Goal: Find contact information: Find contact information

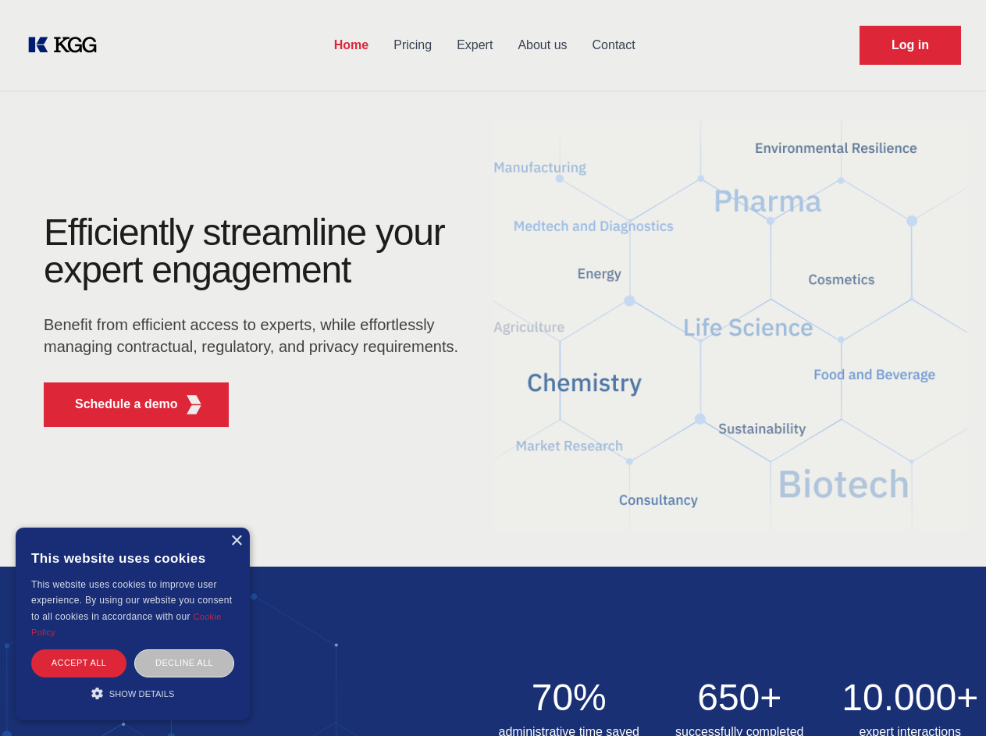
click at [493, 368] on div "Efficiently streamline your expert engagement Benefit from efficient access to …" at bounding box center [256, 327] width 475 height 226
click at [117, 404] on p "Schedule a demo" at bounding box center [126, 404] width 103 height 19
click at [236, 541] on div "× This website uses cookies This website uses cookies to improve user experienc…" at bounding box center [133, 624] width 234 height 193
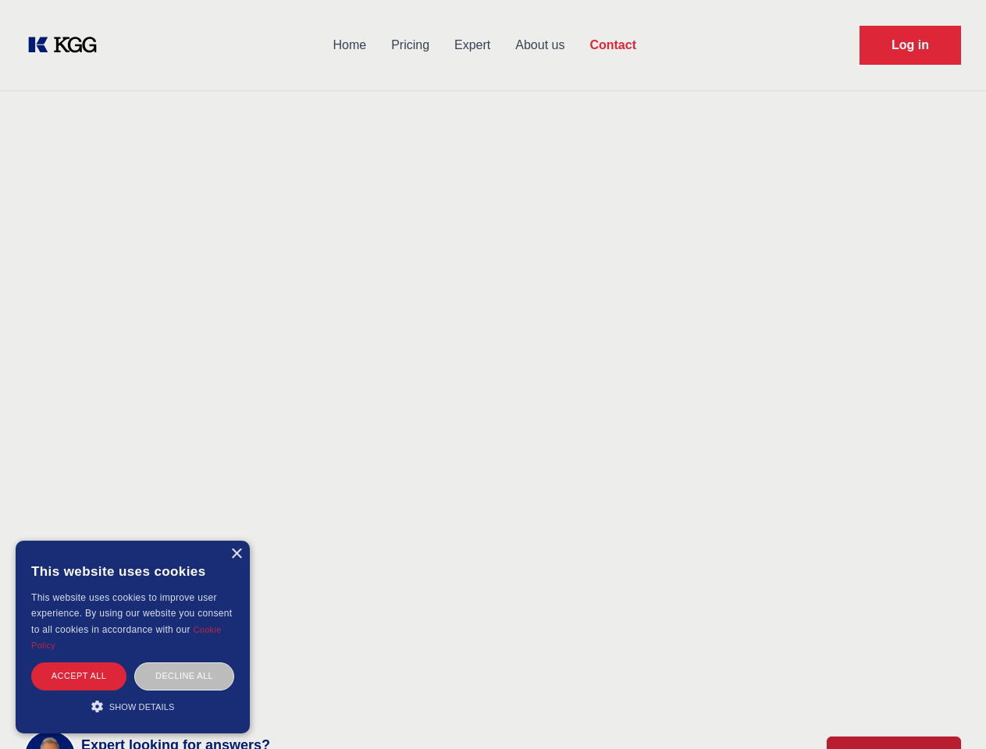
click at [79, 663] on div "Accept all" at bounding box center [78, 676] width 95 height 27
click at [184, 663] on div "Contact Information We would love to hear from you. Postal address [PERSON_NAME…" at bounding box center [219, 479] width 350 height 474
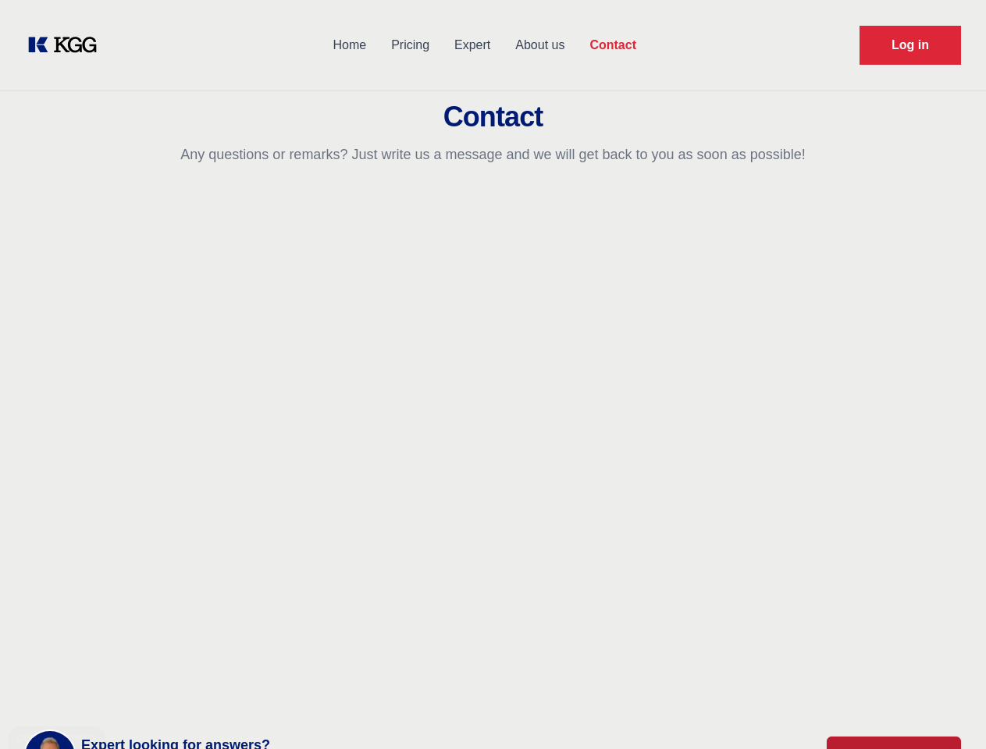
click at [133, 693] on main "Contact Any questions or remarks? Just write us a message and we will get back …" at bounding box center [493, 406] width 986 height 813
